Goal: Check status

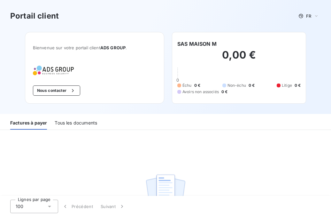
click at [86, 122] on div "Tous les documents" at bounding box center [76, 122] width 42 height 13
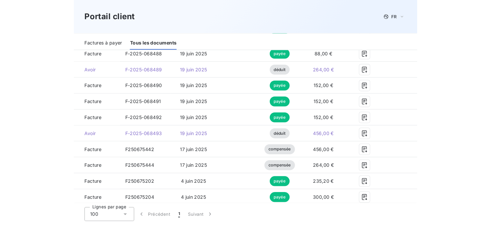
scroll to position [192, 0]
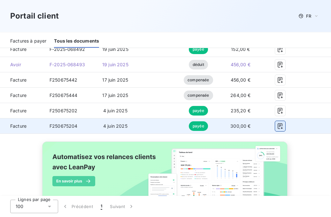
click at [281, 125] on icon "button" at bounding box center [280, 126] width 6 height 6
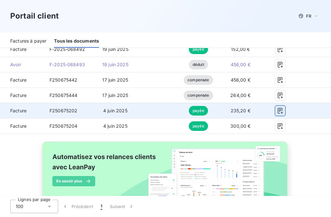
click at [280, 111] on icon "button" at bounding box center [280, 111] width 5 height 6
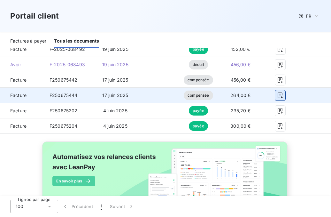
click at [282, 95] on button "button" at bounding box center [280, 95] width 10 height 10
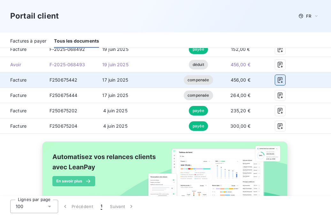
click at [281, 77] on icon "button" at bounding box center [280, 80] width 6 height 6
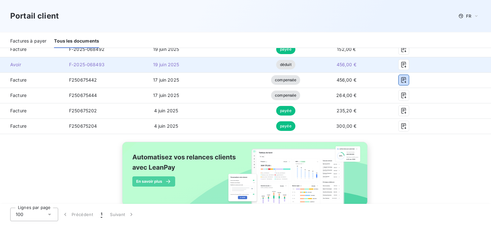
scroll to position [160, 0]
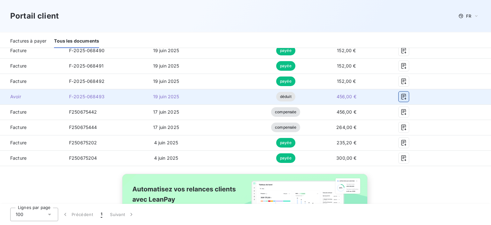
click at [331, 94] on icon "button" at bounding box center [403, 97] width 5 height 6
click at [331, 95] on icon "button" at bounding box center [403, 96] width 6 height 6
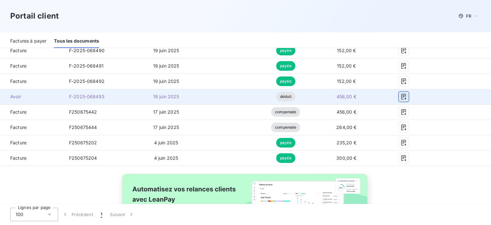
click at [331, 95] on icon "button" at bounding box center [403, 96] width 6 height 6
drag, startPoint x: 400, startPoint y: 95, endPoint x: 281, endPoint y: 98, distance: 119.2
click at [281, 98] on span "déduit" at bounding box center [285, 97] width 19 height 10
click at [105, 93] on td "F-2025-068493" at bounding box center [99, 96] width 70 height 15
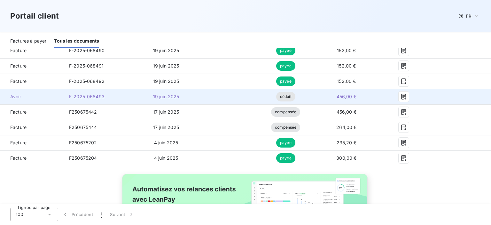
click at [105, 93] on td "F-2025-068493" at bounding box center [99, 96] width 70 height 15
click at [331, 98] on icon "button" at bounding box center [403, 96] width 6 height 6
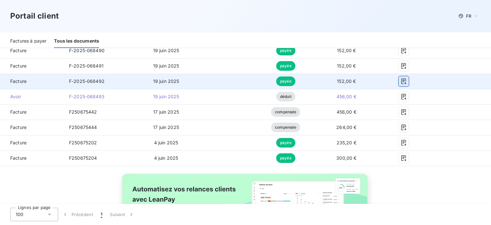
click at [331, 84] on icon "button" at bounding box center [403, 81] width 6 height 6
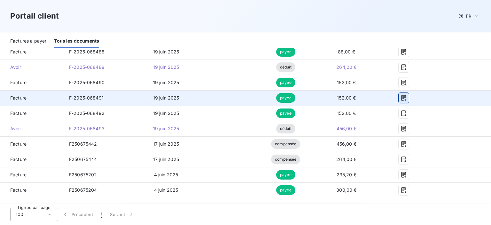
click at [331, 97] on icon "button" at bounding box center [403, 98] width 6 height 6
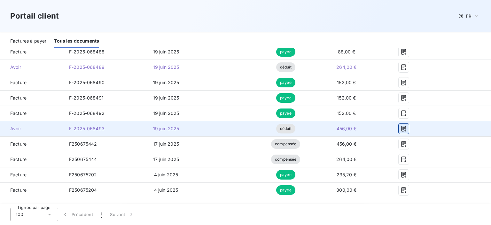
click at [331, 128] on icon "button" at bounding box center [403, 128] width 6 height 6
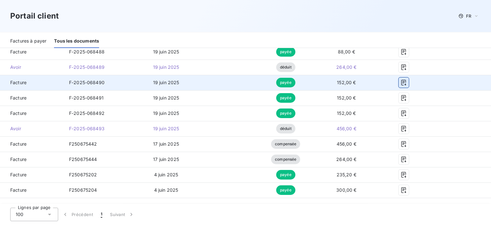
click at [331, 84] on icon "button" at bounding box center [403, 83] width 5 height 6
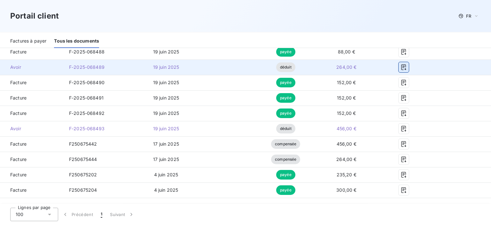
click at [331, 67] on icon "button" at bounding box center [403, 67] width 6 height 6
click at [331, 68] on icon "button" at bounding box center [403, 67] width 6 height 6
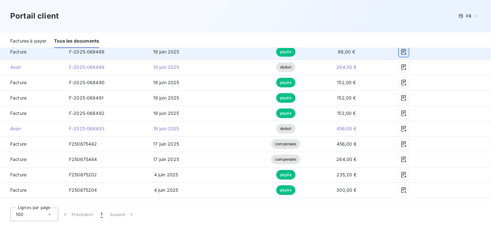
click at [331, 50] on icon "button" at bounding box center [403, 52] width 5 height 6
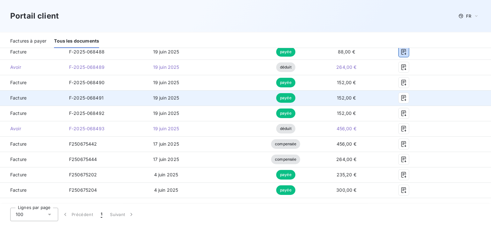
scroll to position [96, 0]
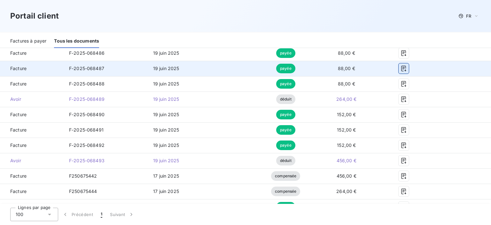
click at [331, 68] on button "button" at bounding box center [403, 68] width 10 height 10
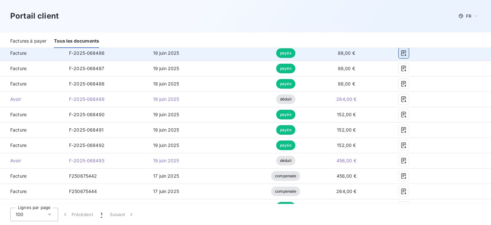
click at [331, 50] on icon "button" at bounding box center [403, 53] width 6 height 6
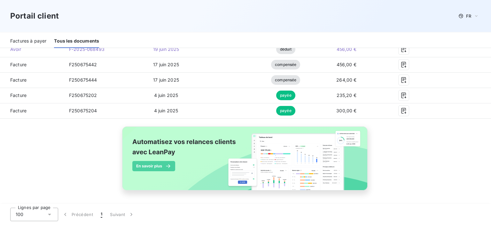
scroll to position [0, 0]
